Goal: Communication & Community: Answer question/provide support

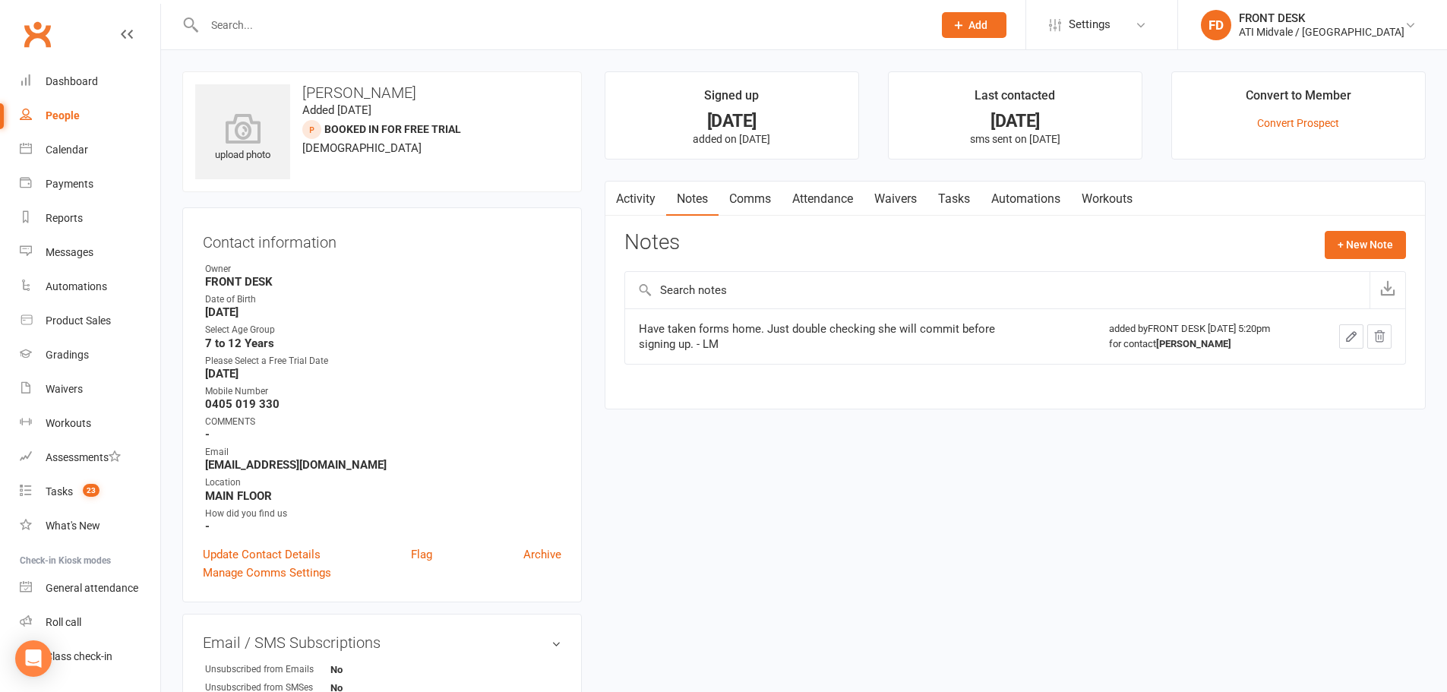
click at [714, 8] on div at bounding box center [552, 24] width 740 height 49
click at [713, 21] on input "text" at bounding box center [561, 24] width 723 height 21
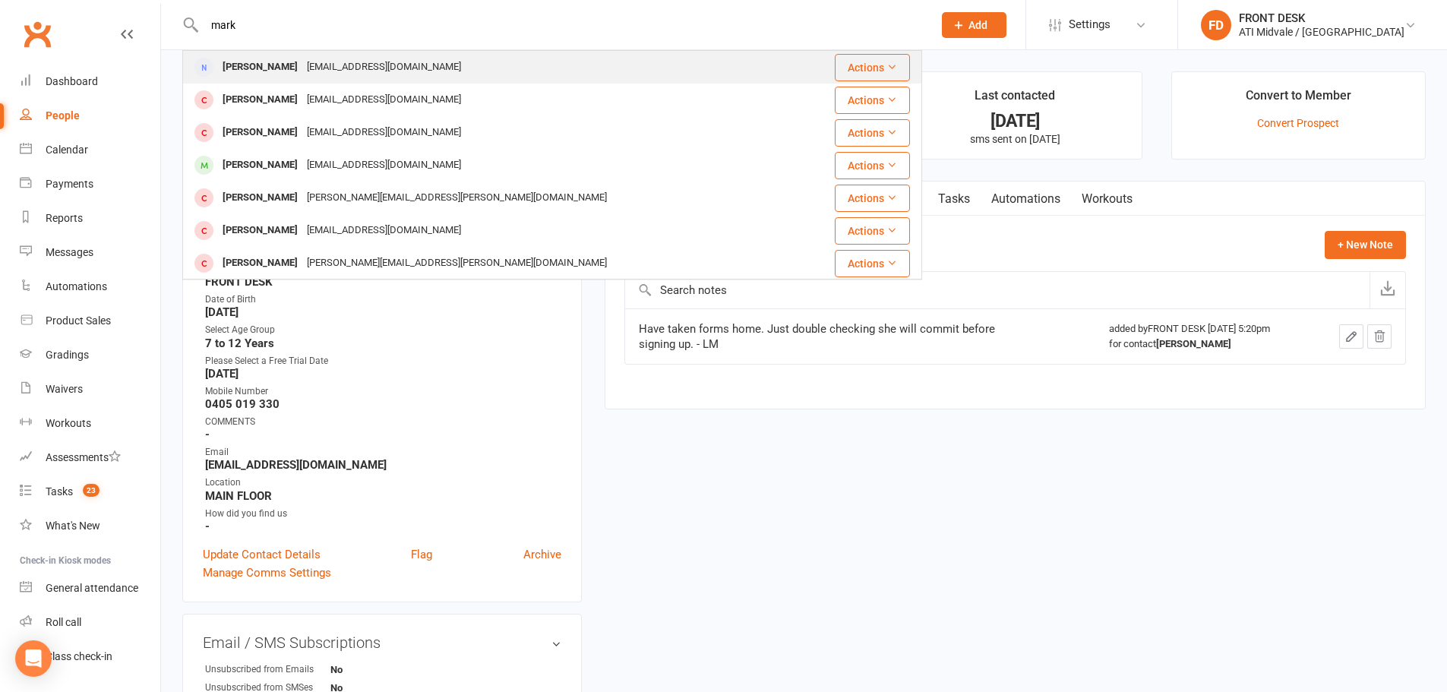
type input "mark"
click at [691, 68] on div "Mark Aninon emilyaninon7@yahoo.com" at bounding box center [491, 67] width 614 height 31
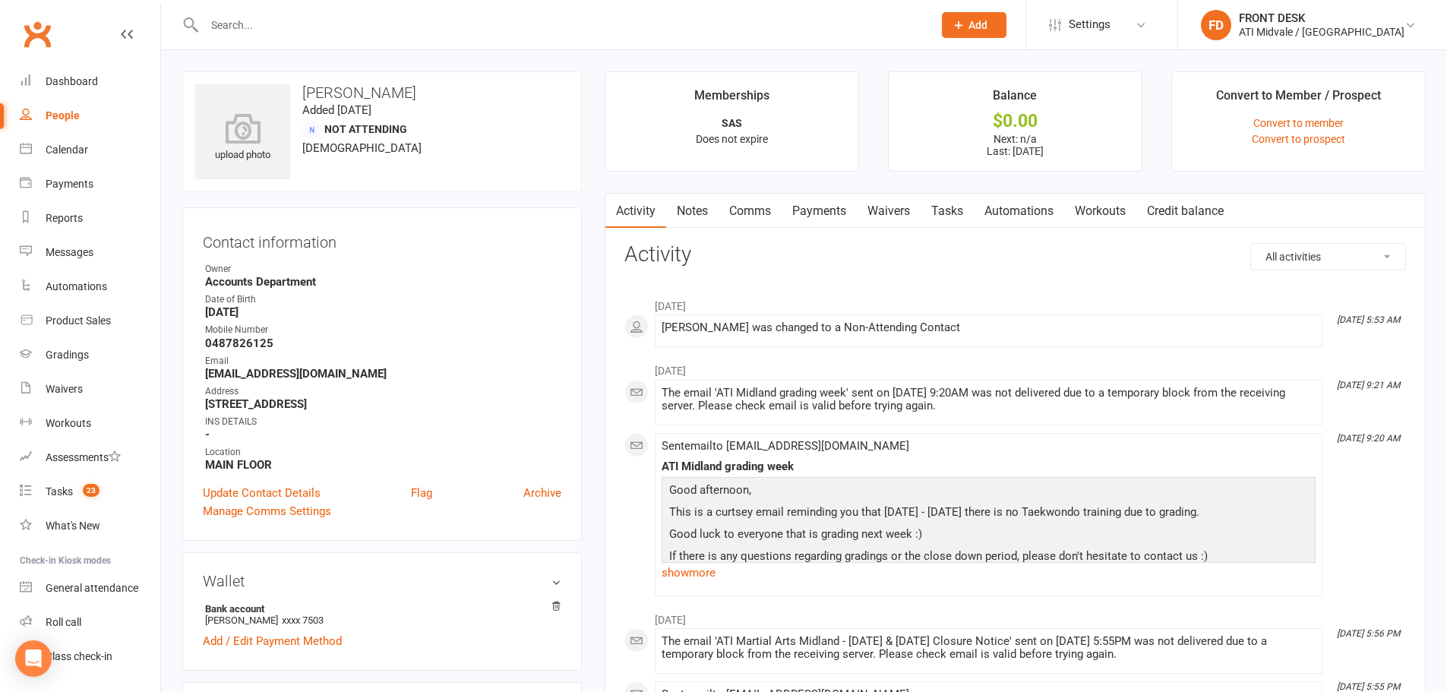
click at [280, 315] on strong "March 27, 2004" at bounding box center [383, 312] width 356 height 14
click at [78, 83] on div "Dashboard" at bounding box center [72, 81] width 52 height 12
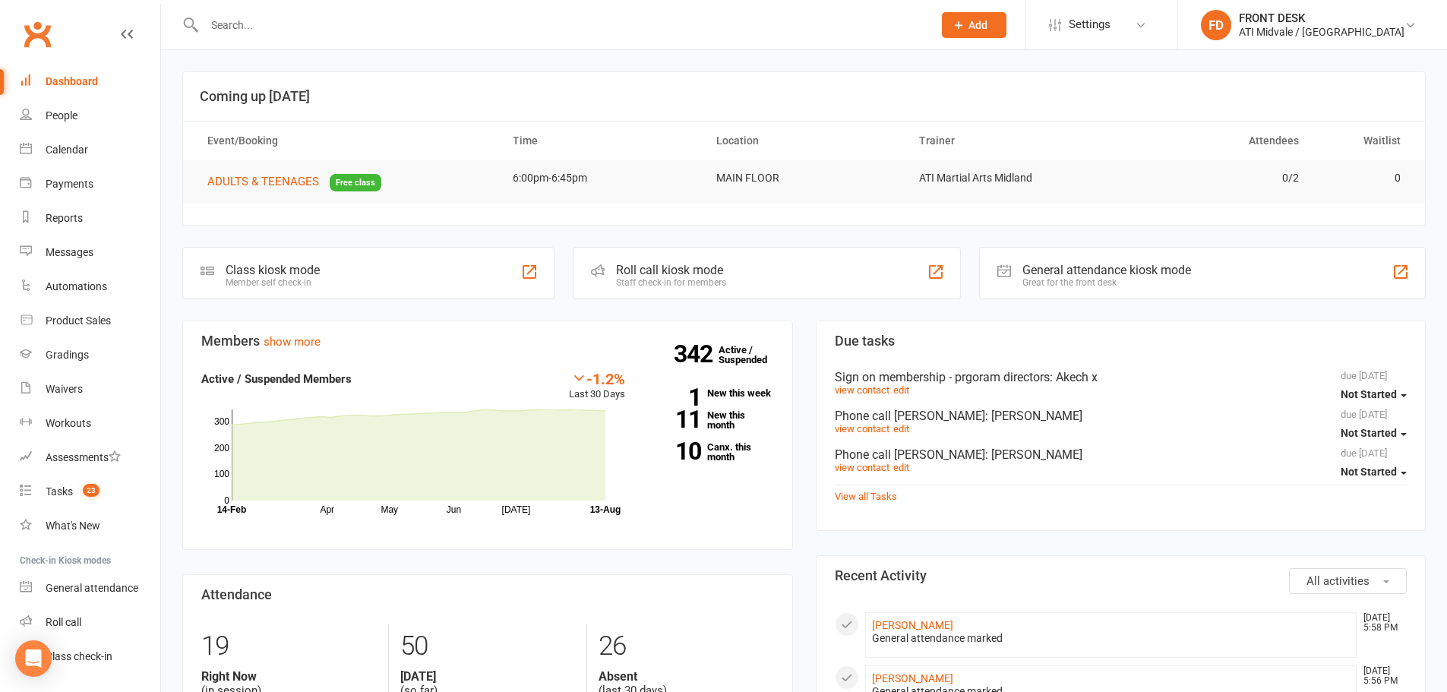
click at [228, 27] on input "text" at bounding box center [561, 24] width 723 height 21
click at [81, 251] on div "Messages" at bounding box center [70, 252] width 48 height 12
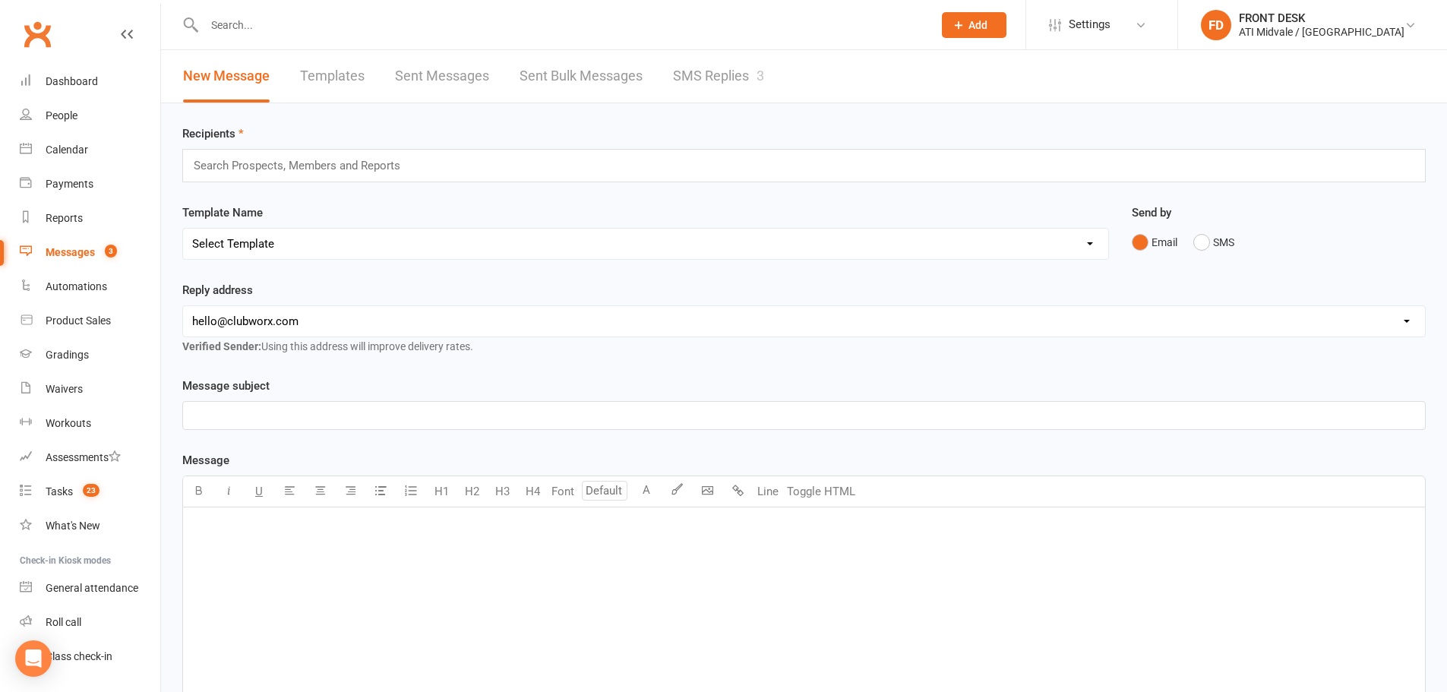
click at [706, 73] on link "SMS Replies 3" at bounding box center [718, 76] width 91 height 52
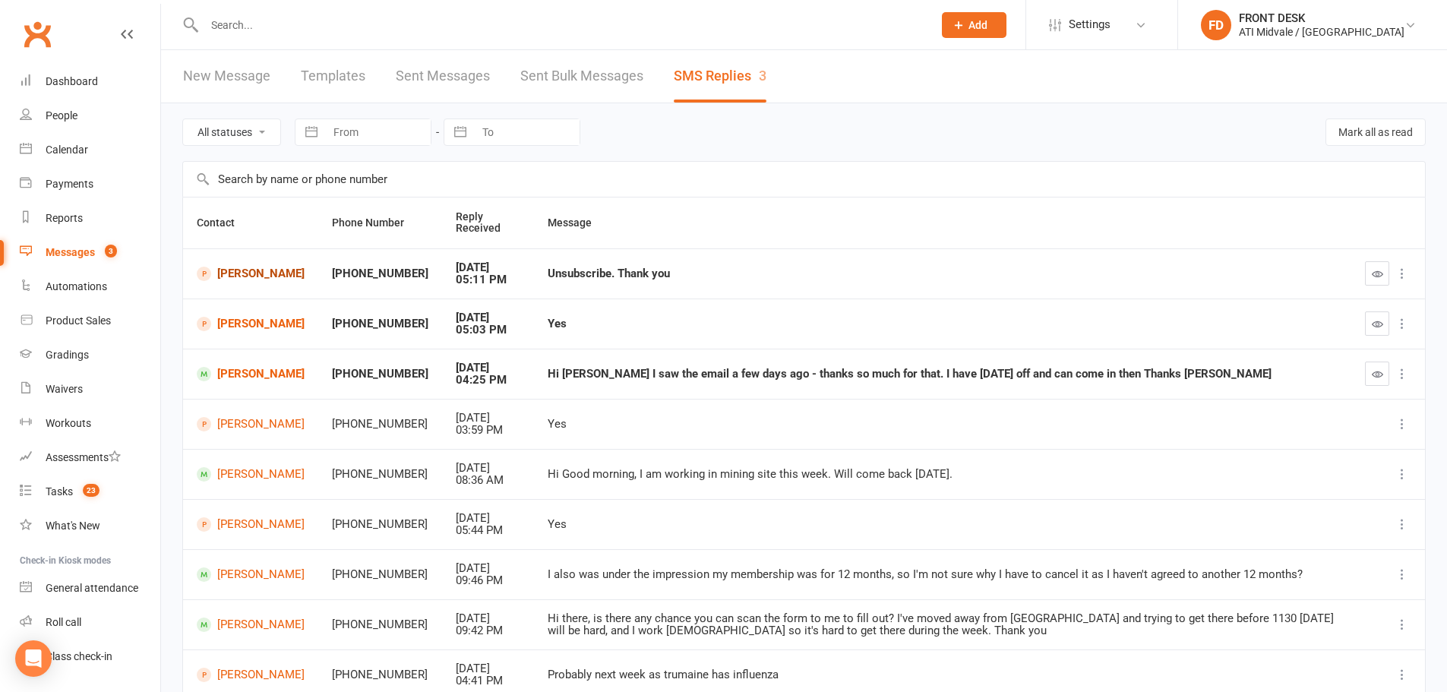
click at [261, 277] on link "[PERSON_NAME]" at bounding box center [251, 274] width 108 height 14
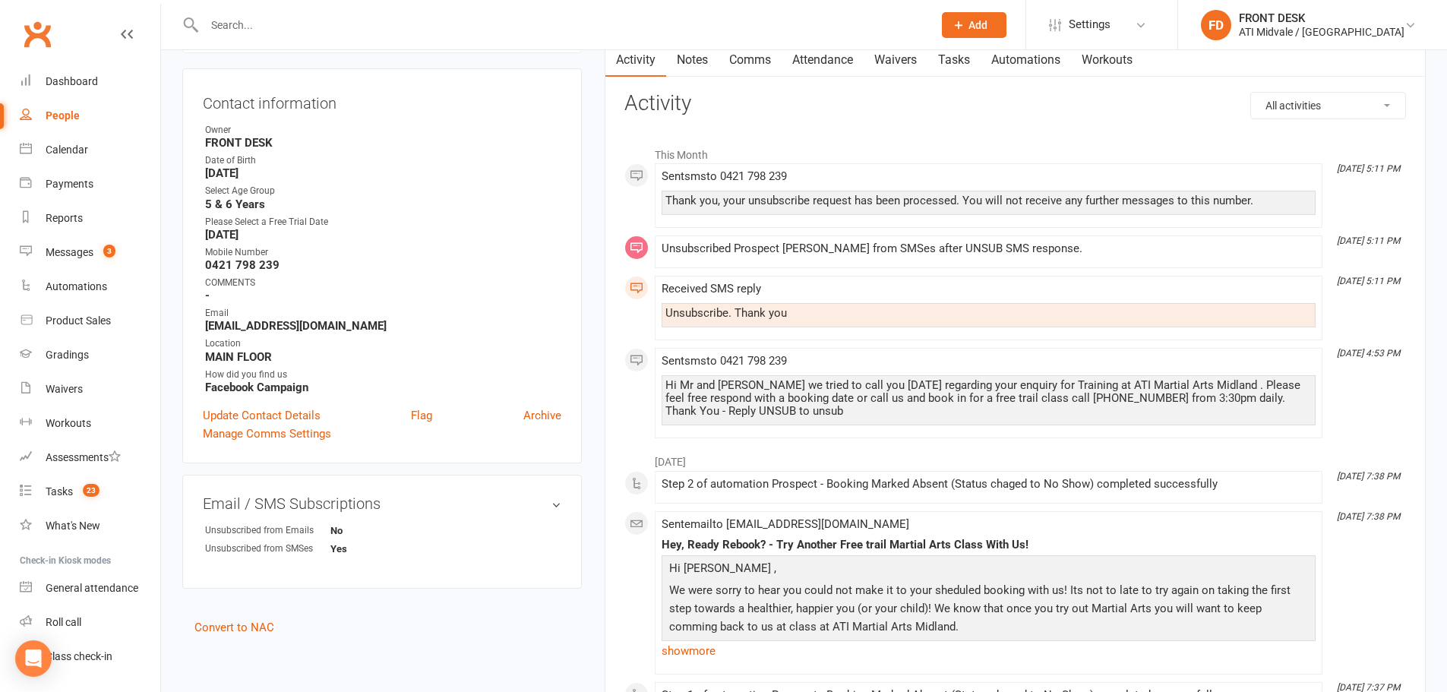
scroll to position [152, 0]
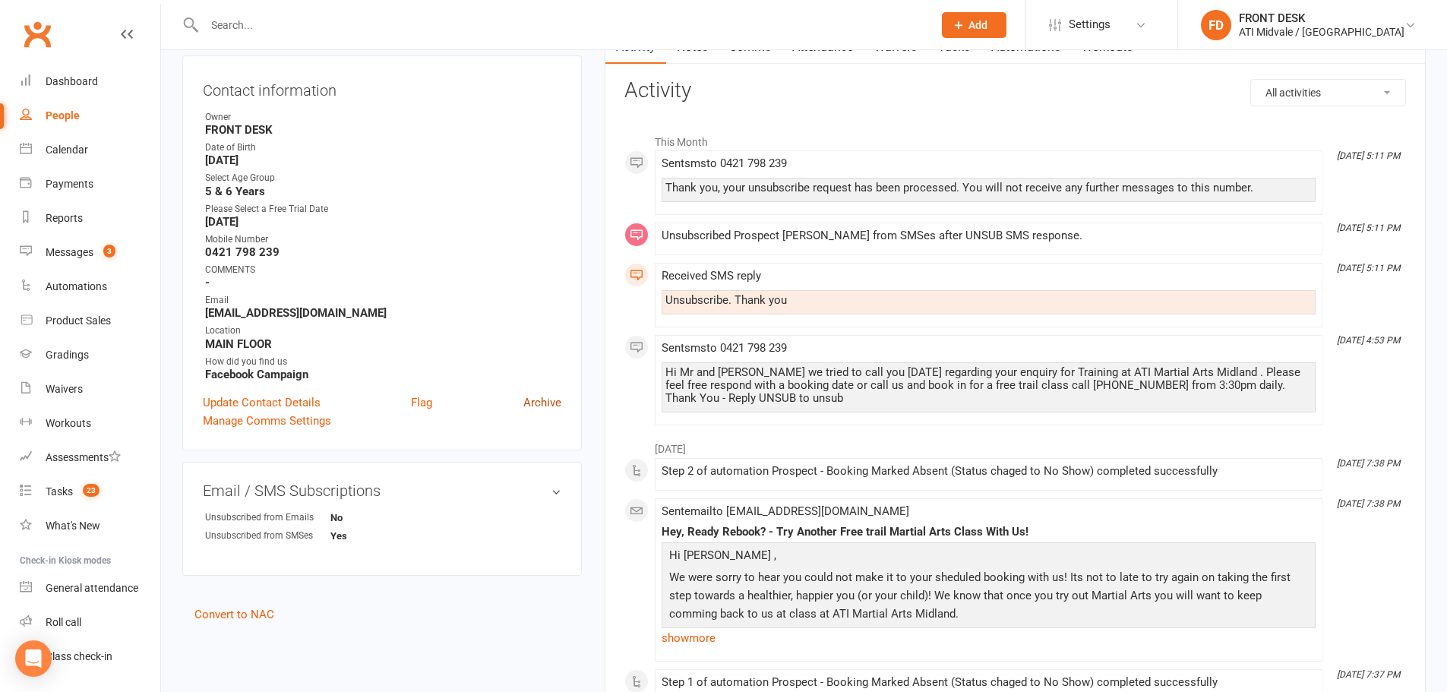
click at [555, 397] on link "Archive" at bounding box center [542, 403] width 38 height 18
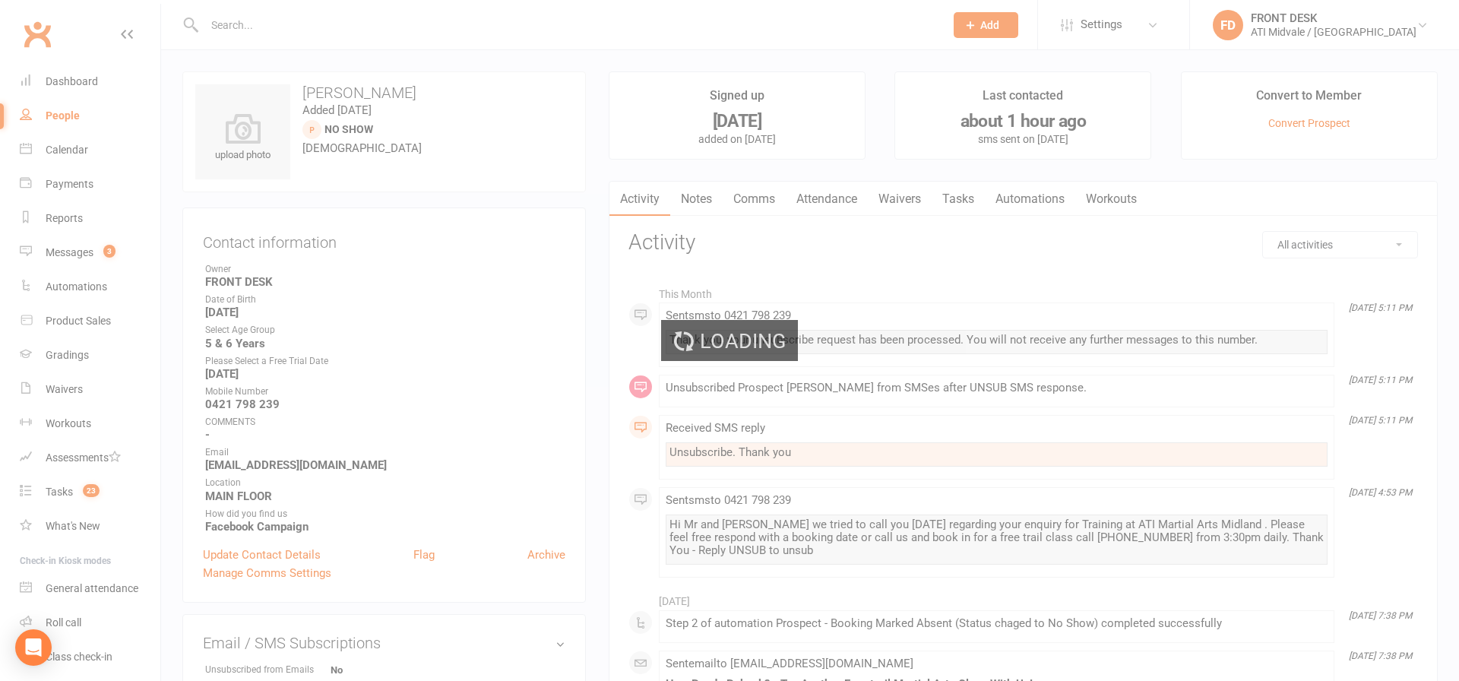
select select "100"
